Goal: Task Accomplishment & Management: Manage account settings

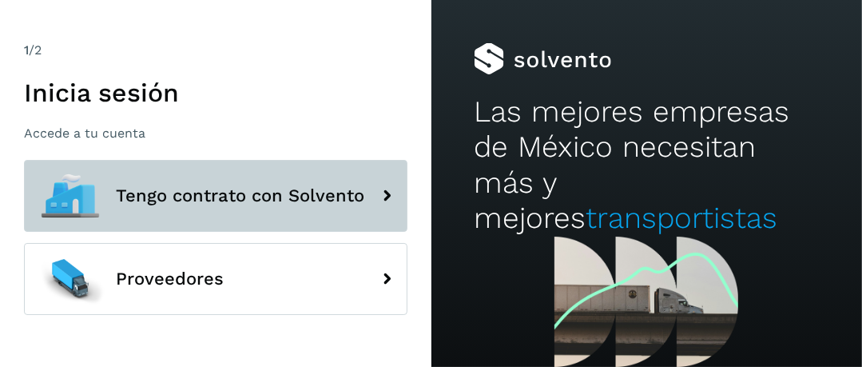
click at [376, 204] on icon at bounding box center [387, 196] width 32 height 32
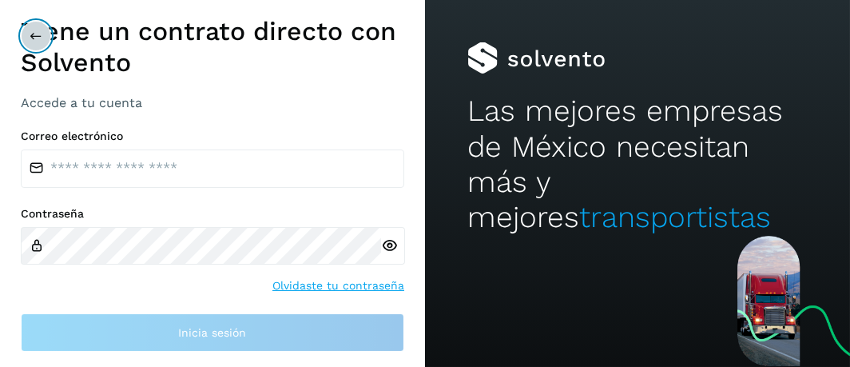
click at [32, 40] on icon at bounding box center [36, 36] width 13 height 13
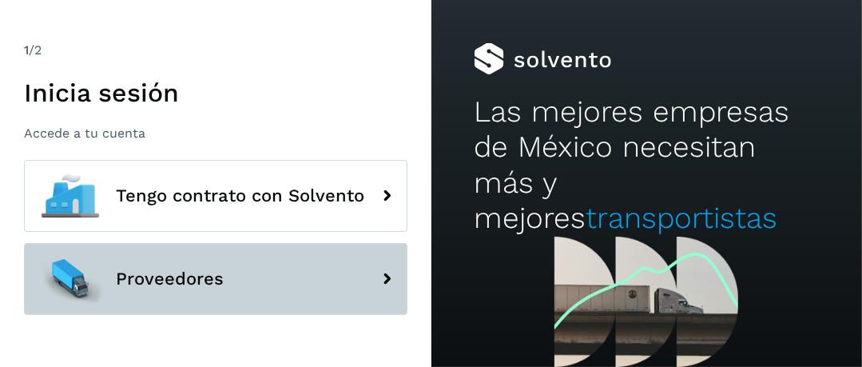
click at [388, 283] on icon at bounding box center [387, 279] width 32 height 32
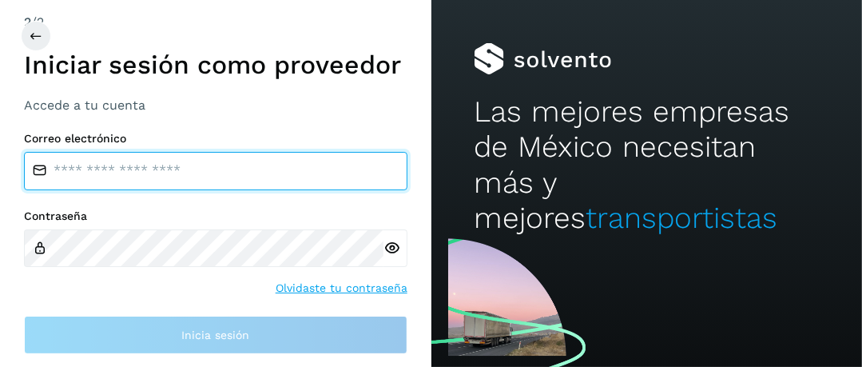
click at [103, 169] on input "email" at bounding box center [216, 171] width 384 height 38
type input "**********"
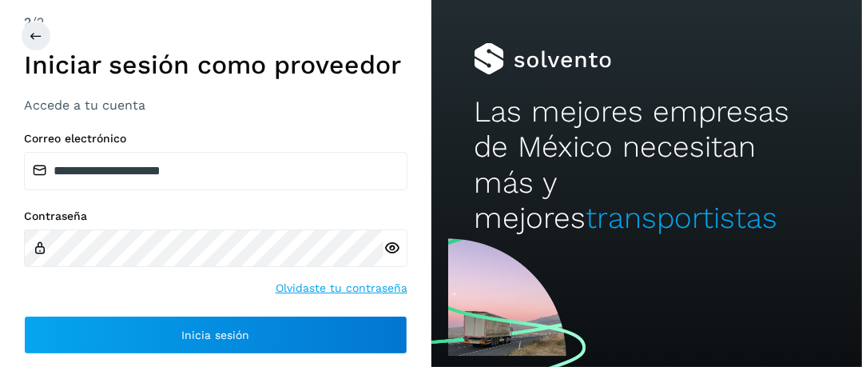
click at [390, 251] on icon at bounding box center [392, 248] width 17 height 17
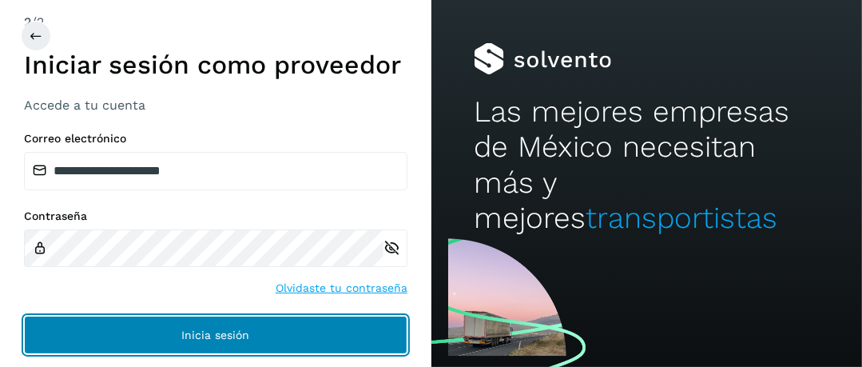
click at [192, 340] on span "Inicia sesión" at bounding box center [215, 334] width 68 height 11
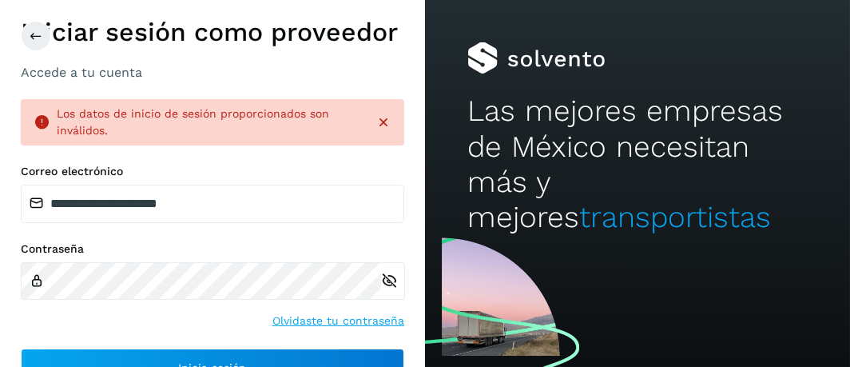
scroll to position [19, 0]
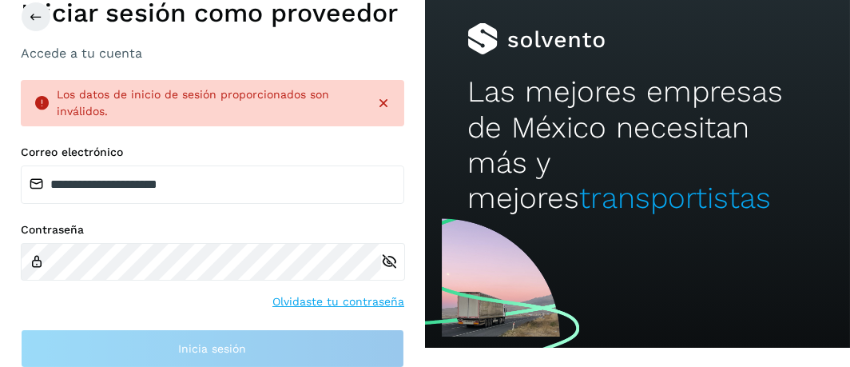
click at [392, 265] on div at bounding box center [393, 262] width 24 height 38
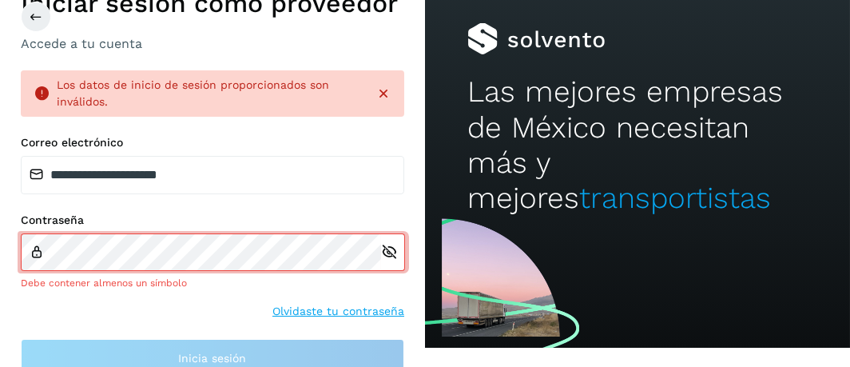
click at [291, 280] on div "Debe contener almenos un símbolo" at bounding box center [213, 283] width 384 height 14
click at [288, 201] on div "**********" at bounding box center [213, 256] width 384 height 241
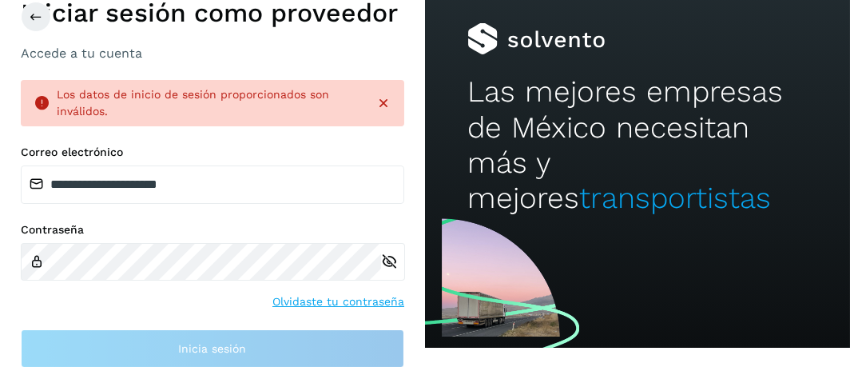
click at [384, 103] on div "Los datos de inicio de sesión proporcionados son inválidos." at bounding box center [213, 103] width 384 height 46
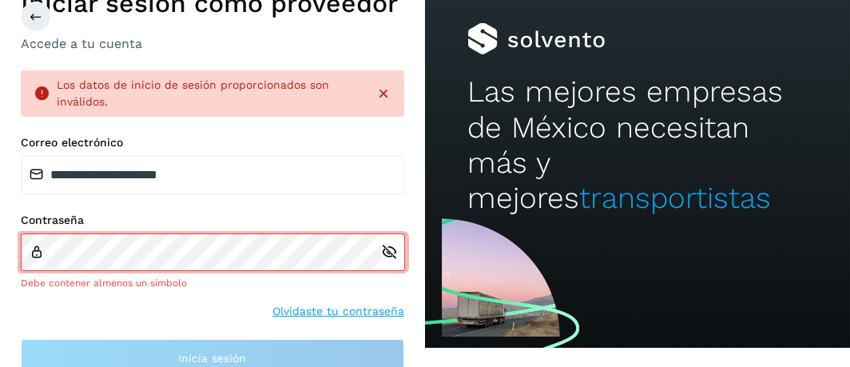
click at [380, 97] on icon at bounding box center [384, 93] width 16 height 16
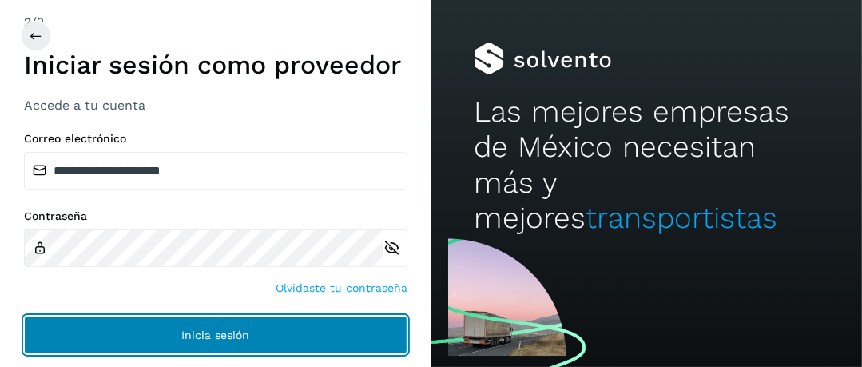
click at [215, 331] on span "Inicia sesión" at bounding box center [215, 334] width 68 height 11
